Goal: Task Accomplishment & Management: Manage account settings

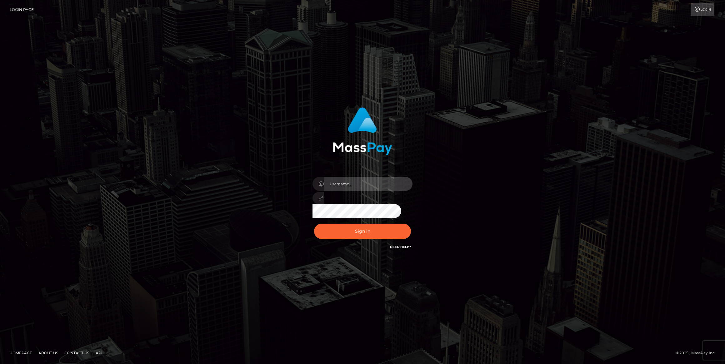
click at [362, 181] on input "text" at bounding box center [368, 184] width 89 height 14
type input "caroline.ace"
click at [362, 181] on input "caroline.ace" at bounding box center [368, 184] width 89 height 14
click at [322, 230] on button "Sign in" at bounding box center [362, 231] width 97 height 15
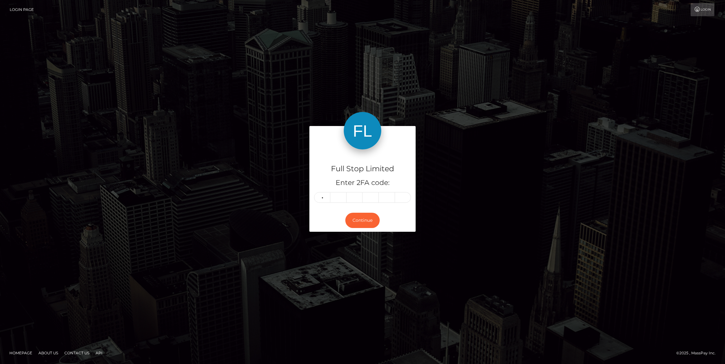
type input "1"
type input "9"
type input "1"
type input "4"
type input "9"
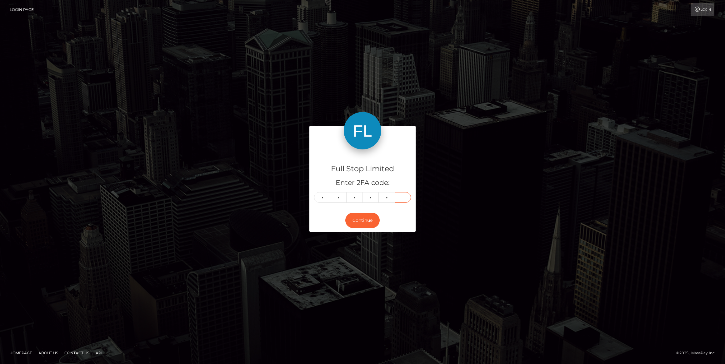
type input "7"
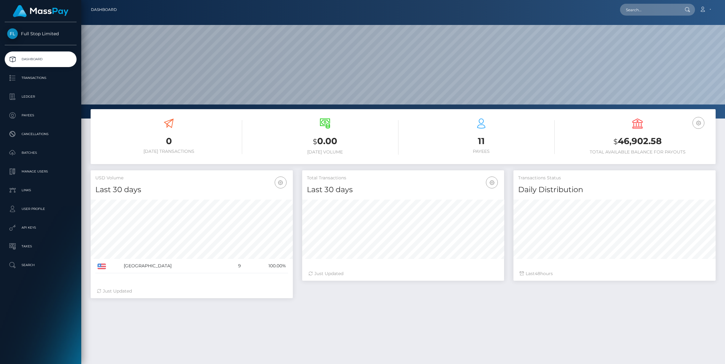
scroll to position [111, 202]
click at [43, 170] on p "Manage Users" at bounding box center [40, 171] width 67 height 9
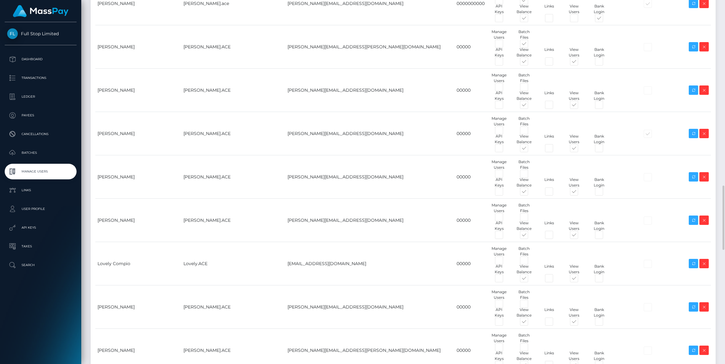
scroll to position [1107, 0]
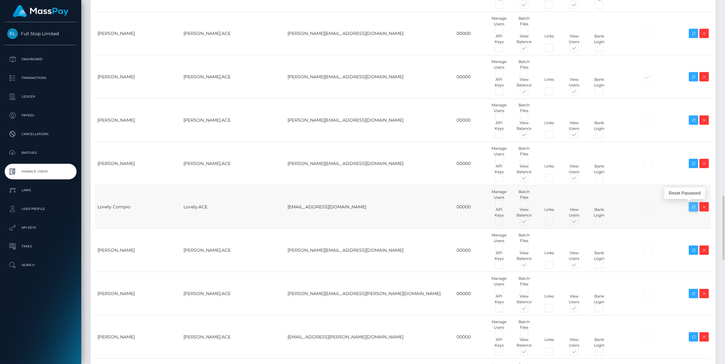
click at [694, 207] on icon at bounding box center [692, 207] width 7 height 8
